Goal: Transaction & Acquisition: Purchase product/service

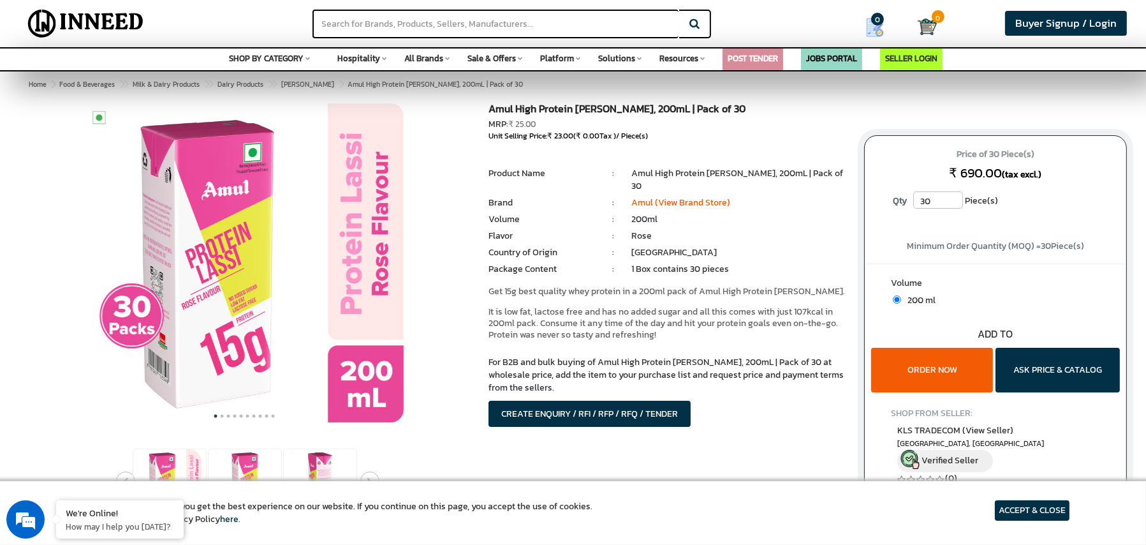
click at [626, 286] on p "Get 15g best quality whey protein in a 200ml pack of Amul High Protein [PERSON_…" at bounding box center [667, 291] width 357 height 11
click at [956, 204] on input "30" at bounding box center [938, 199] width 50 height 17
click at [954, 197] on input "31" at bounding box center [938, 199] width 50 height 17
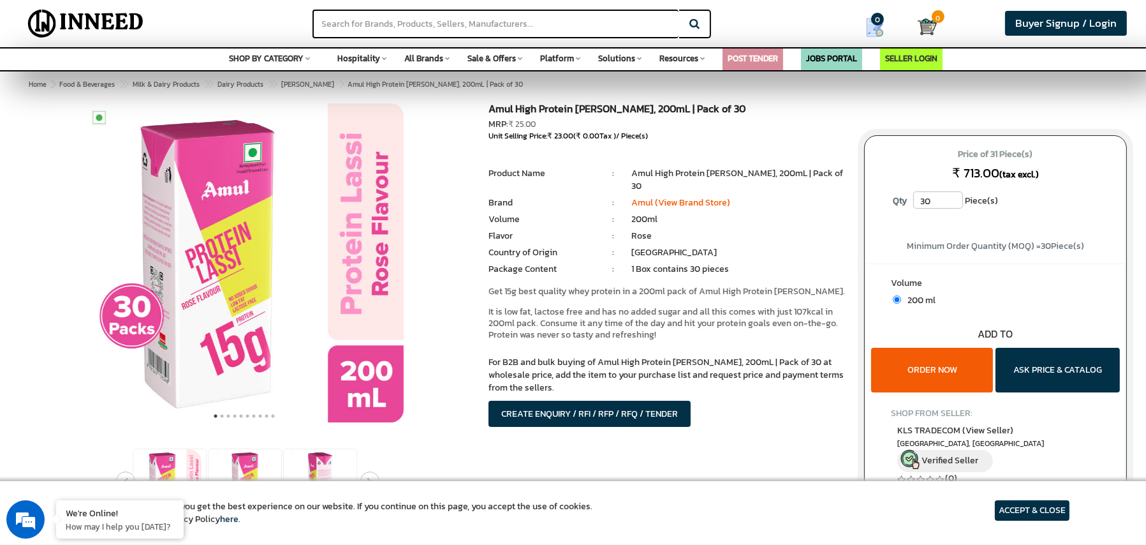
click at [954, 203] on input "30" at bounding box center [938, 199] width 50 height 17
click at [954, 195] on input "31" at bounding box center [938, 199] width 50 height 17
type input "30"
click at [954, 205] on input "30" at bounding box center [938, 199] width 50 height 17
click at [765, 263] on li "1 Box contains 30 pieces" at bounding box center [738, 269] width 214 height 13
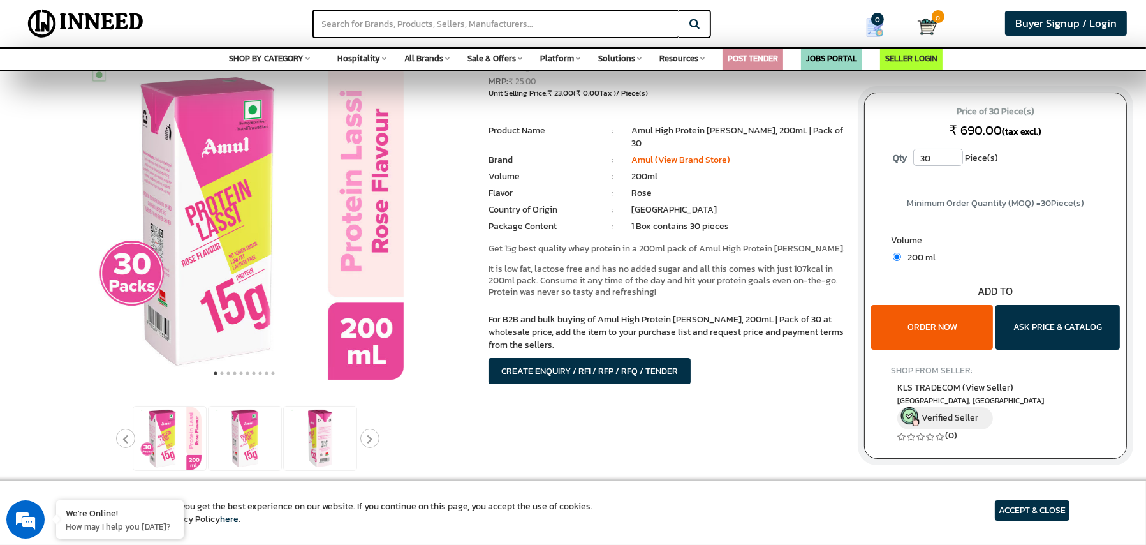
scroll to position [128, 0]
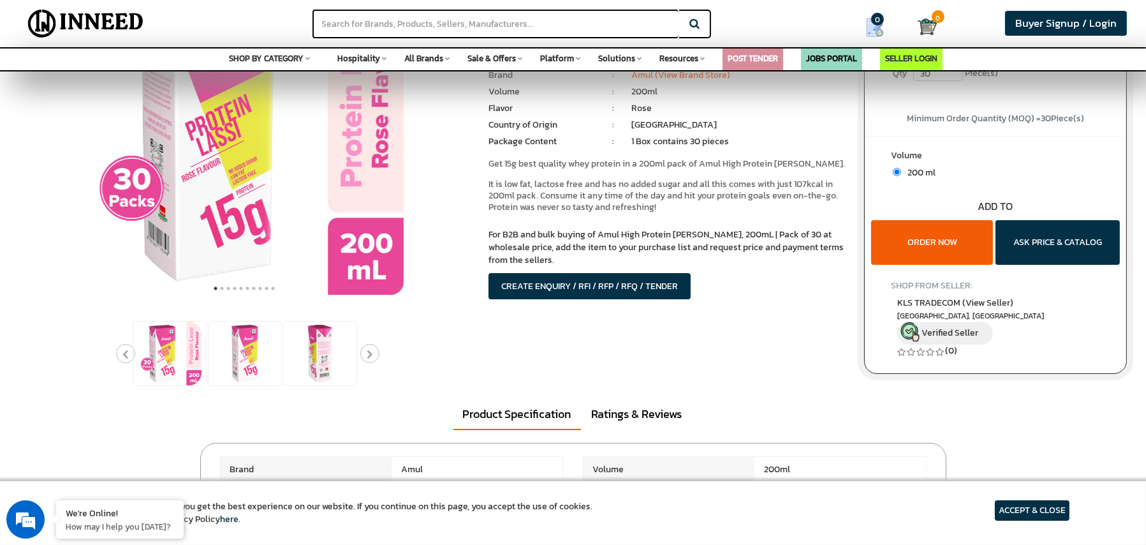
click at [902, 256] on button "ORDER NOW" at bounding box center [932, 242] width 122 height 45
